Goal: Transaction & Acquisition: Purchase product/service

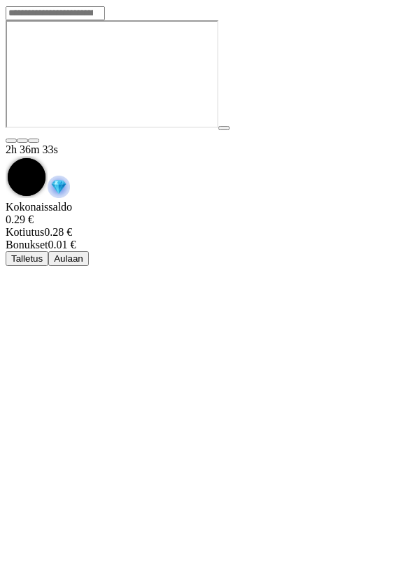
click at [89, 251] on button "Aulaan" at bounding box center [68, 258] width 41 height 15
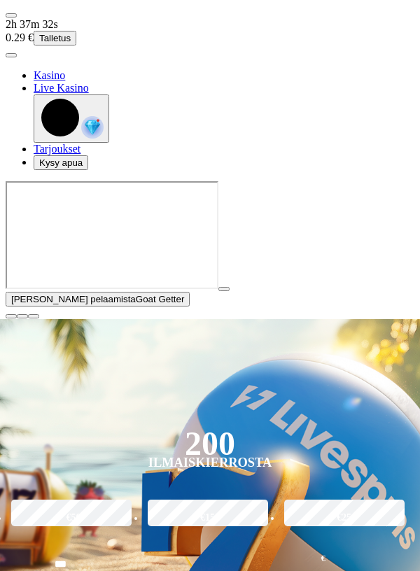
click at [337, 319] on div "[PERSON_NAME] pelaamista Goat Getter" at bounding box center [210, 250] width 409 height 138
click at [305, 319] on div "[PERSON_NAME] pelaamista Goat Getter" at bounding box center [210, 250] width 409 height 138
click at [218, 291] on button "button" at bounding box center [223, 289] width 11 height 4
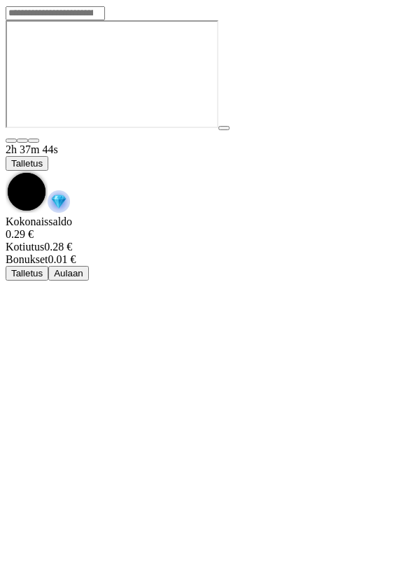
click at [48, 156] on button "Talletus" at bounding box center [27, 163] width 43 height 15
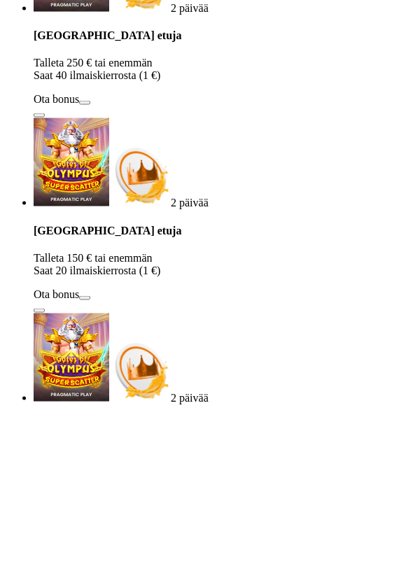
type input "***"
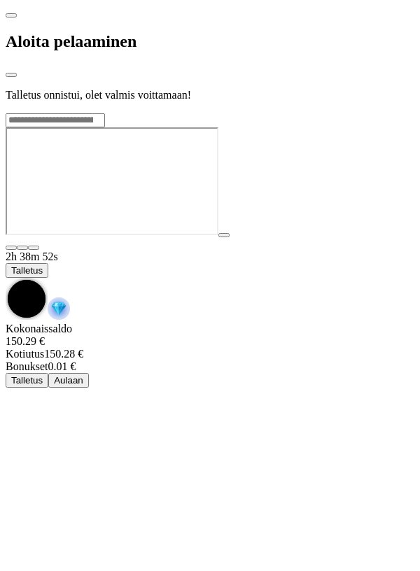
click at [272, 102] on div "Talletus onnistui, olet valmis voittamaan!" at bounding box center [210, 95] width 409 height 13
